Goal: Task Accomplishment & Management: Use online tool/utility

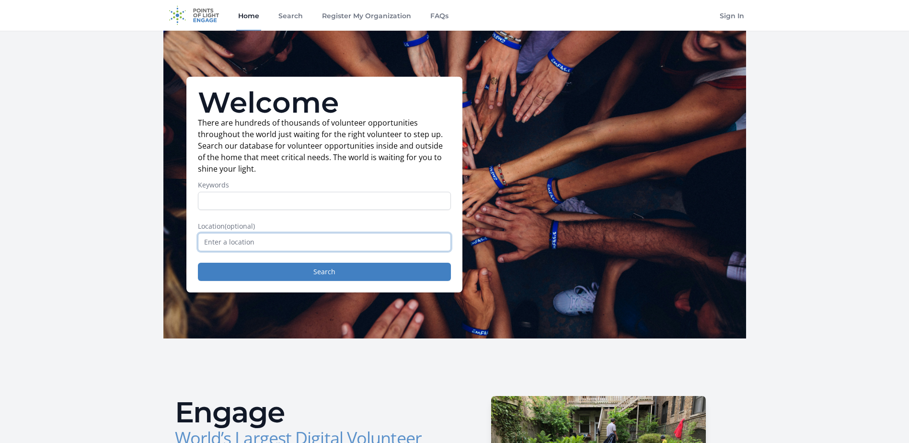
click at [205, 243] on input "text" at bounding box center [324, 242] width 253 height 18
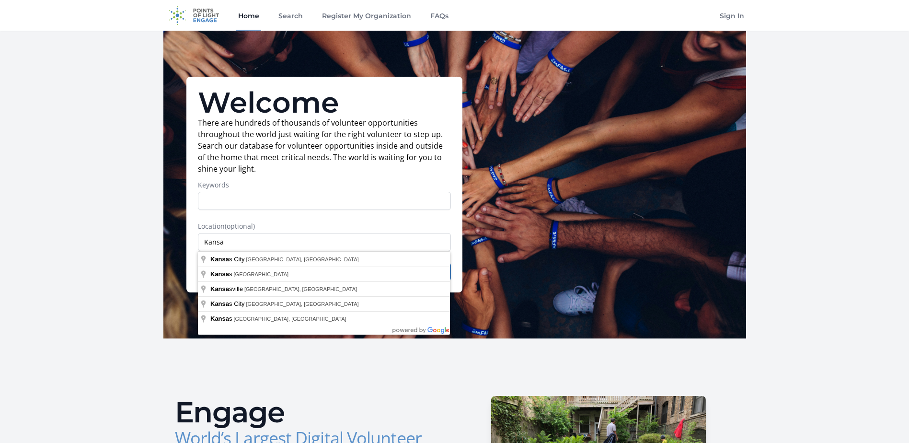
type input "[US_STATE][GEOGRAPHIC_DATA], [GEOGRAPHIC_DATA], [GEOGRAPHIC_DATA]"
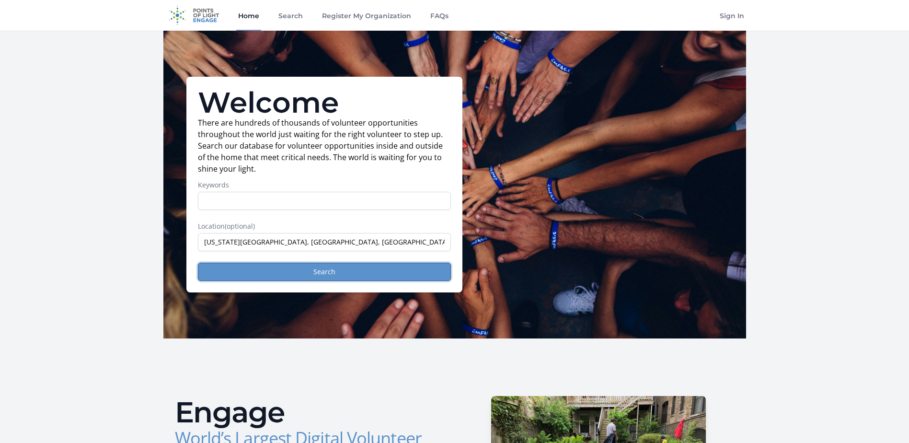
click at [248, 269] on button "Search" at bounding box center [324, 272] width 253 height 18
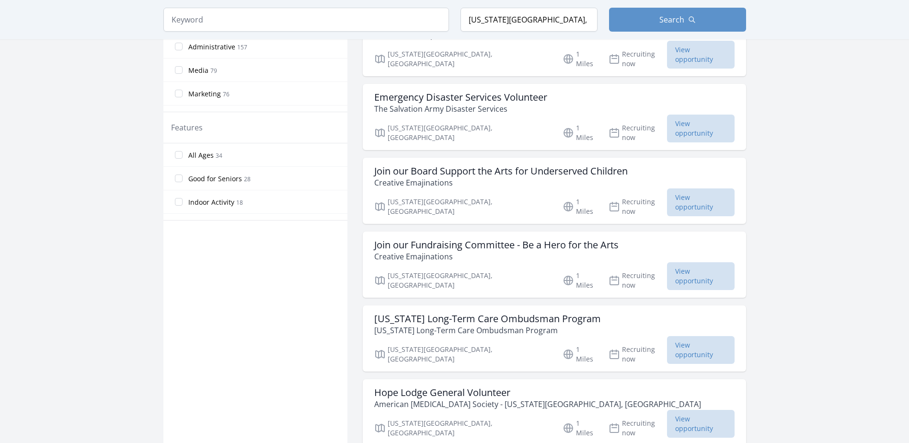
scroll to position [527, 0]
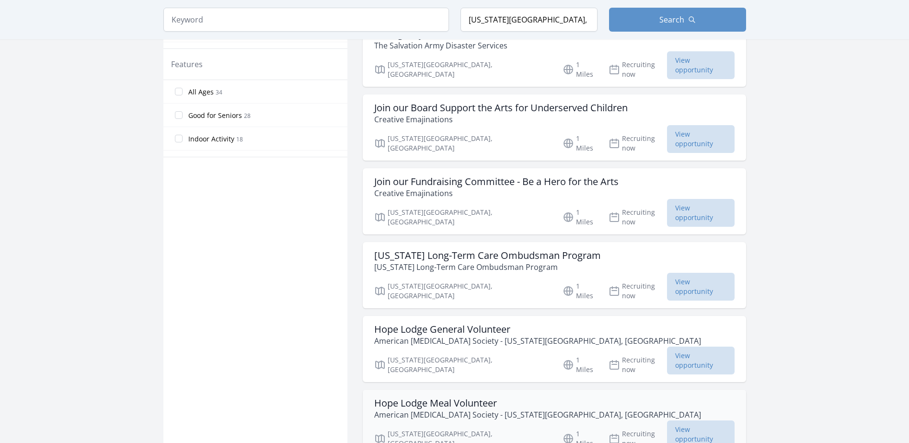
click at [468, 397] on h3 "Hope Lodge Meal Volunteer" at bounding box center [537, 403] width 327 height 12
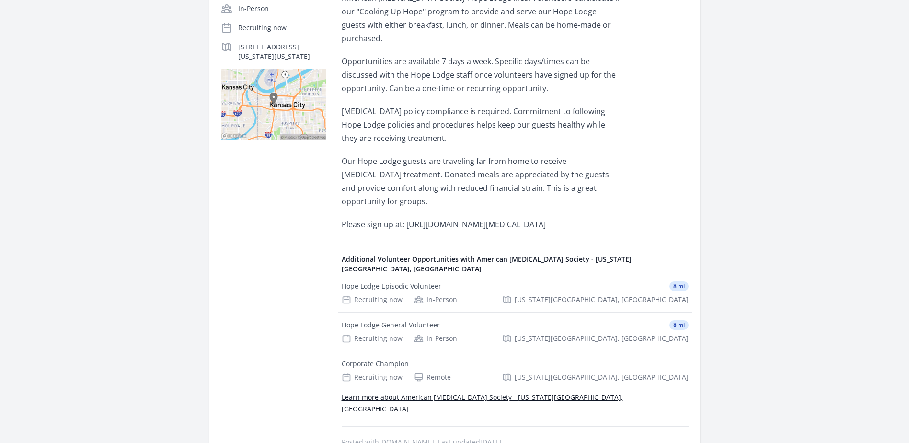
scroll to position [288, 0]
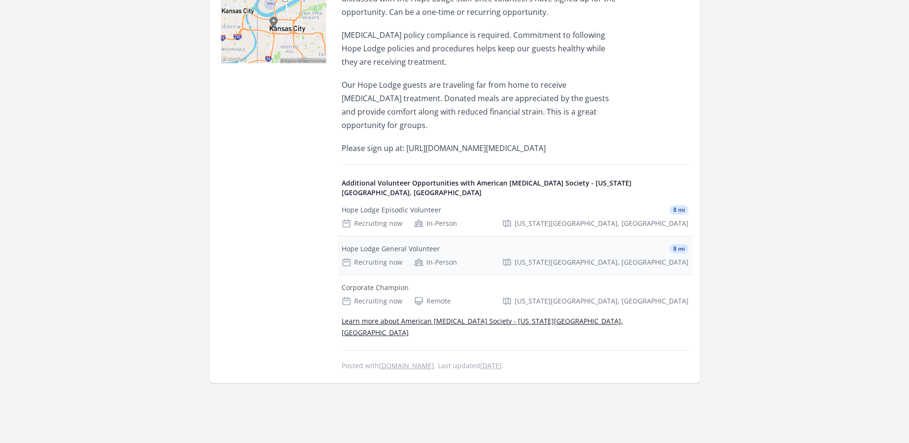
click at [397, 244] on div "Hope Lodge General Volunteer" at bounding box center [391, 249] width 98 height 10
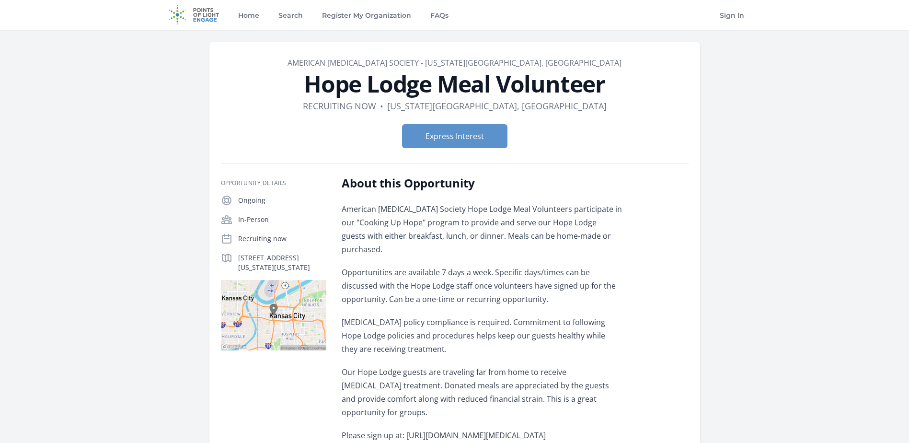
scroll to position [0, 0]
